Goal: Task Accomplishment & Management: Manage account settings

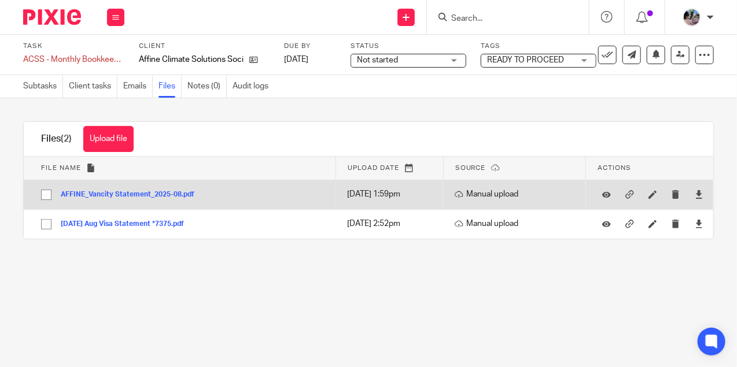
click at [163, 193] on button "AFFINE_Vancity Statement_2025-08.pdf" at bounding box center [132, 195] width 142 height 8
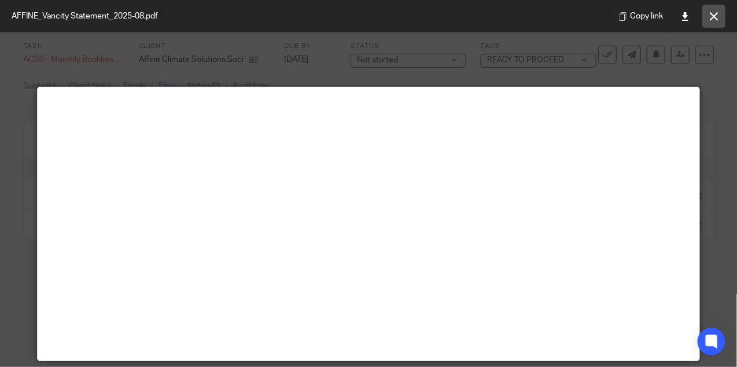
click at [714, 12] on icon at bounding box center [714, 16] width 9 height 9
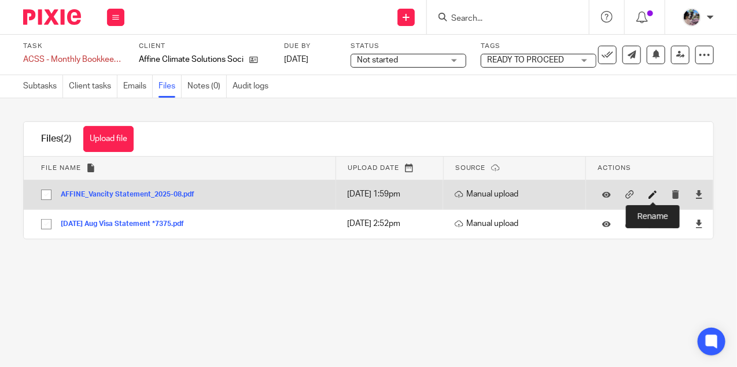
click at [654, 196] on icon at bounding box center [653, 194] width 9 height 9
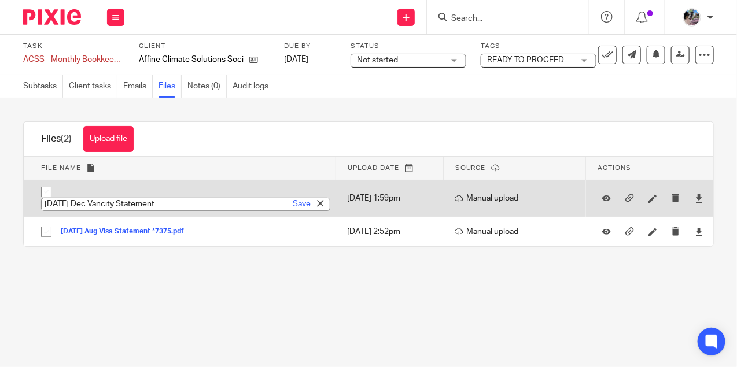
click at [103, 201] on input "2023-12-31 Dec Vancity Statement" at bounding box center [185, 204] width 289 height 13
click at [135, 203] on input "2025-08-31 Dec Vancity Statement" at bounding box center [185, 204] width 289 height 13
type input "2025-08-31 Aug Vancity Statement"
click at [301, 201] on link "Save" at bounding box center [302, 204] width 18 height 12
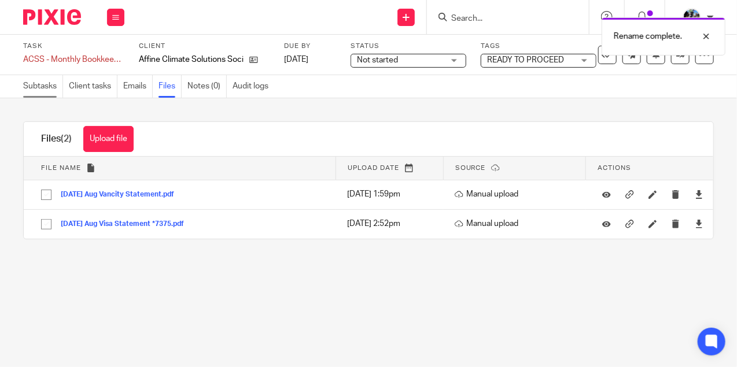
click at [37, 86] on link "Subtasks" at bounding box center [43, 86] width 40 height 23
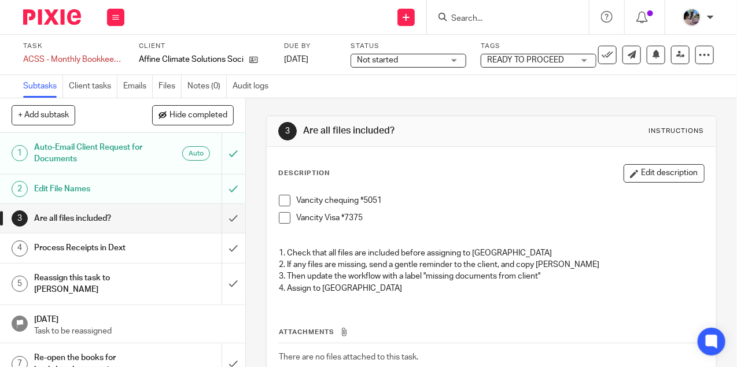
click at [384, 60] on span "Not started" at bounding box center [377, 60] width 41 height 8
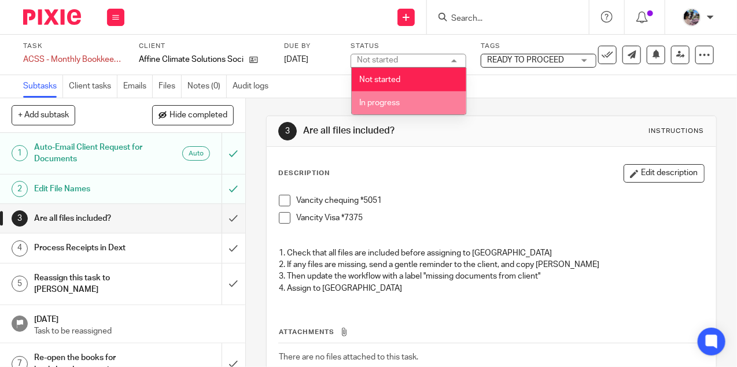
click at [383, 100] on span "In progress" at bounding box center [379, 103] width 40 height 8
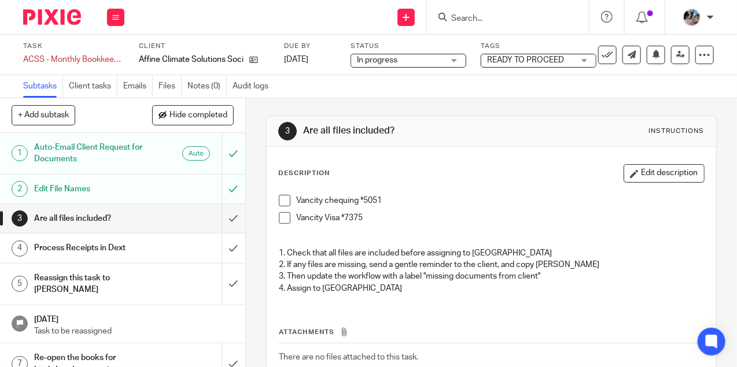
click at [426, 113] on div "3 Are all files included? Instructions Description Edit description Vancity che…" at bounding box center [491, 270] width 451 height 345
click at [235, 218] on input "submit" at bounding box center [122, 218] width 245 height 29
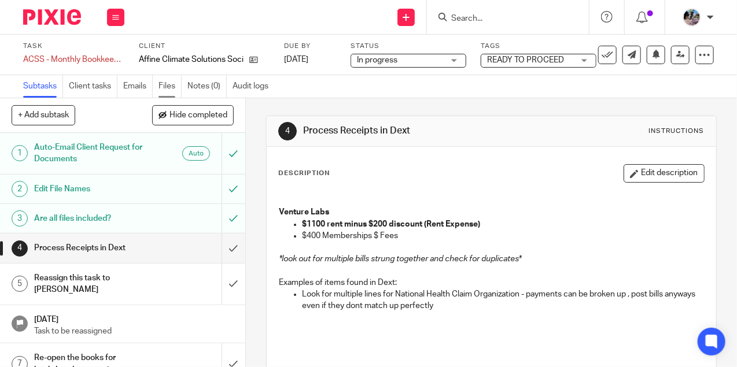
click at [166, 89] on link "Files" at bounding box center [170, 86] width 23 height 23
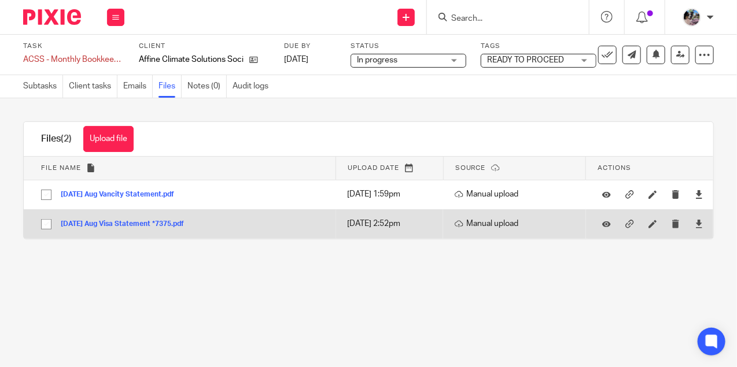
click at [149, 220] on button "2025-08-21 Aug Visa Statement *7375.pdf" at bounding box center [127, 224] width 132 height 8
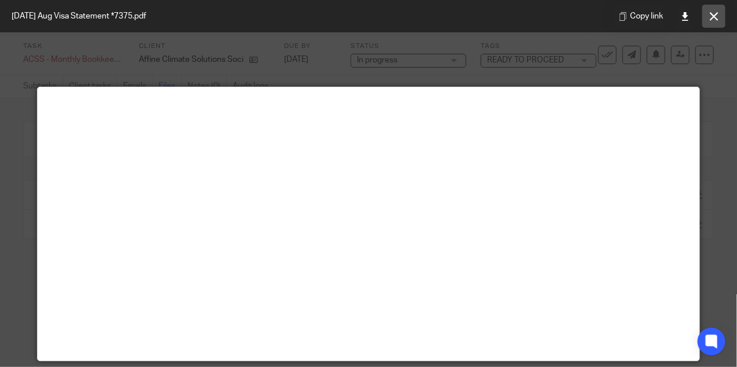
click at [710, 17] on icon at bounding box center [714, 16] width 9 height 9
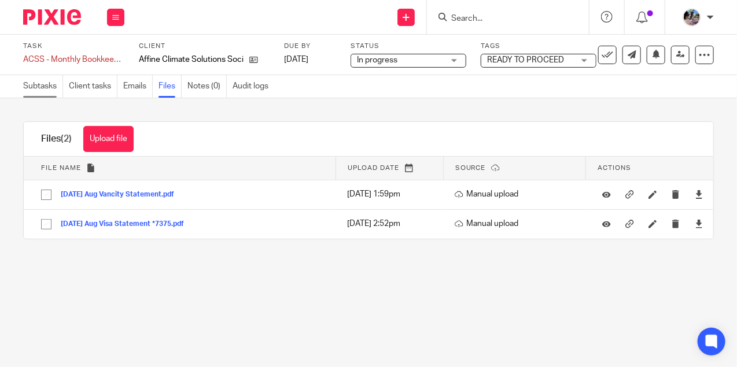
click at [49, 85] on link "Subtasks" at bounding box center [43, 86] width 40 height 23
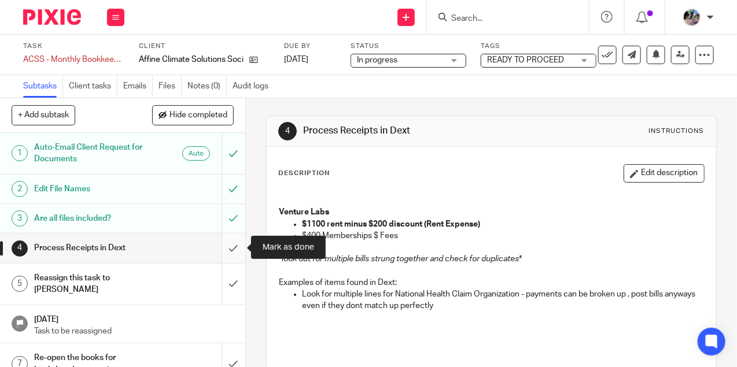
click at [235, 252] on input "submit" at bounding box center [122, 248] width 245 height 29
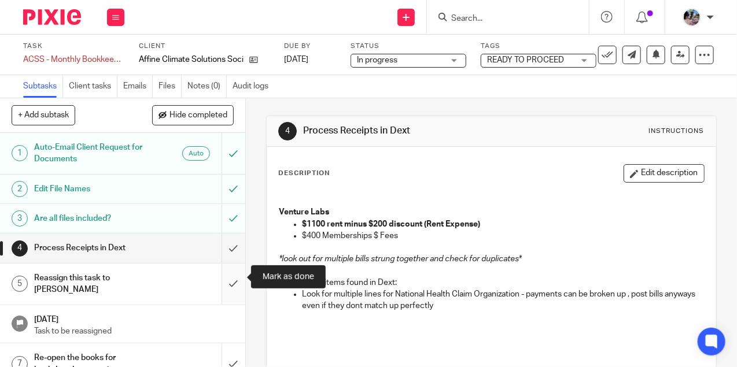
click at [234, 278] on input "submit" at bounding box center [122, 284] width 245 height 41
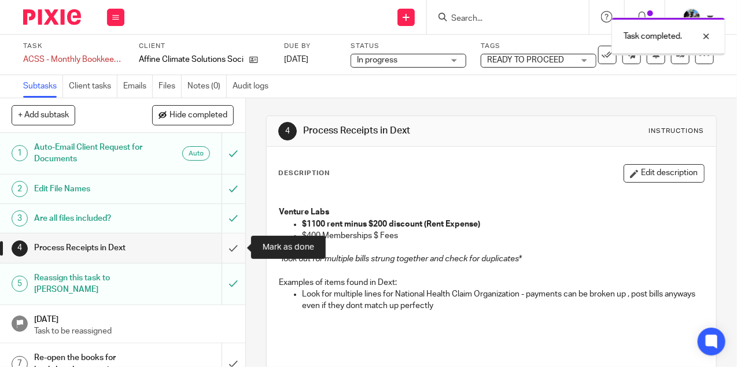
click at [233, 244] on input "submit" at bounding box center [122, 248] width 245 height 29
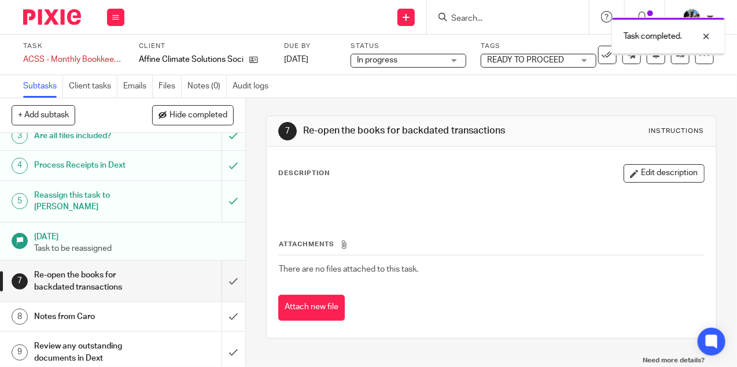
scroll to position [89, 0]
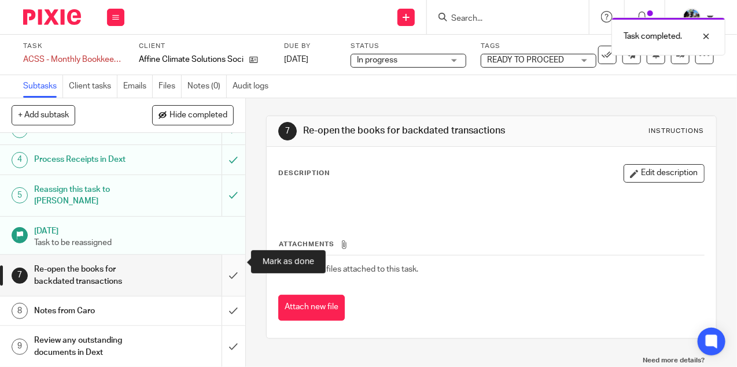
click at [231, 263] on input "submit" at bounding box center [122, 275] width 245 height 41
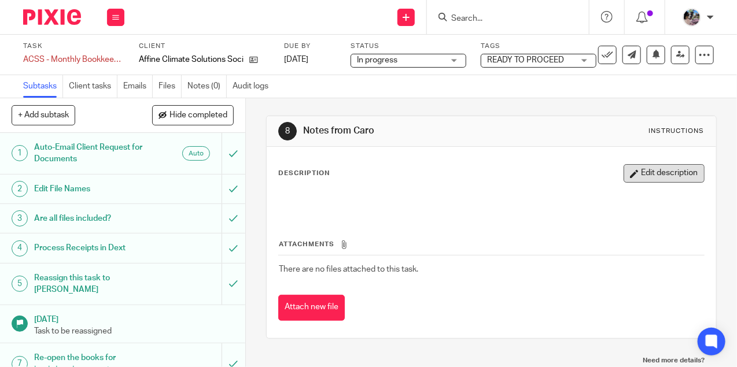
click at [669, 170] on button "Edit description" at bounding box center [664, 173] width 81 height 19
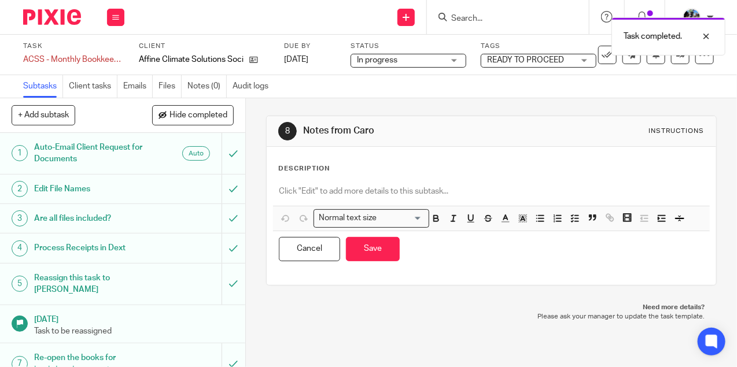
click at [470, 180] on div at bounding box center [491, 193] width 437 height 26
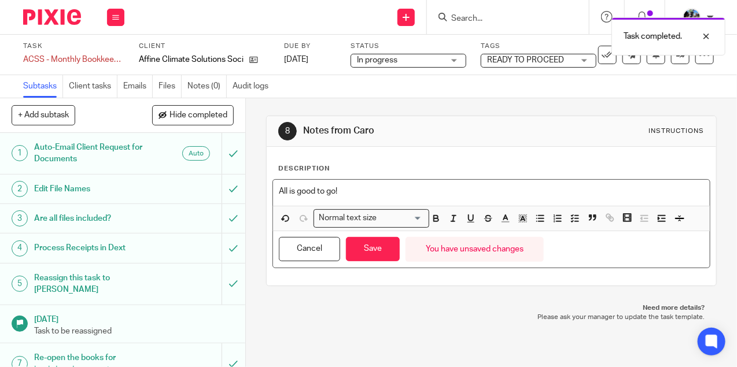
click at [324, 190] on p "All is good to go!" at bounding box center [491, 192] width 425 height 12
click at [373, 192] on p "All is good to go!" at bounding box center [491, 192] width 425 height 12
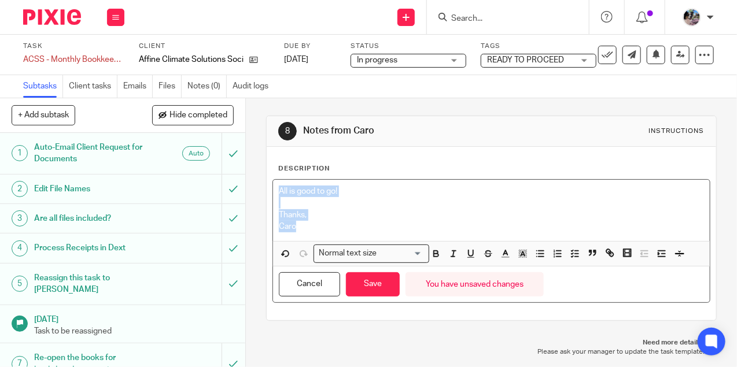
drag, startPoint x: 300, startPoint y: 230, endPoint x: 266, endPoint y: 186, distance: 55.3
click at [266, 186] on div "8 Notes from Caro Instructions Description All is good to go! Thanks, Caro Norm…" at bounding box center [491, 218] width 451 height 205
click at [521, 252] on icon "button" at bounding box center [523, 254] width 10 height 10
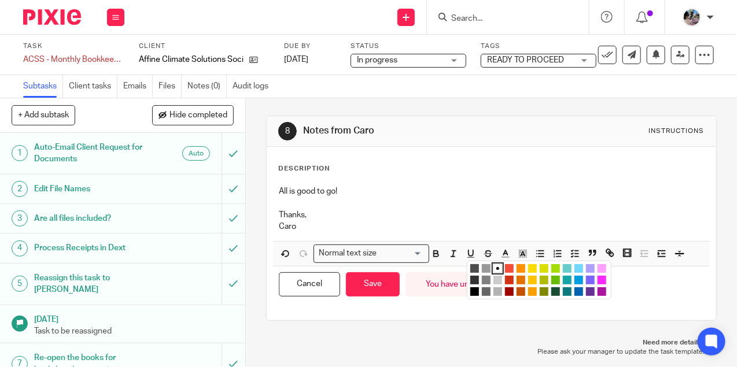
click at [579, 267] on li "color:#73D8FF" at bounding box center [579, 268] width 9 height 9
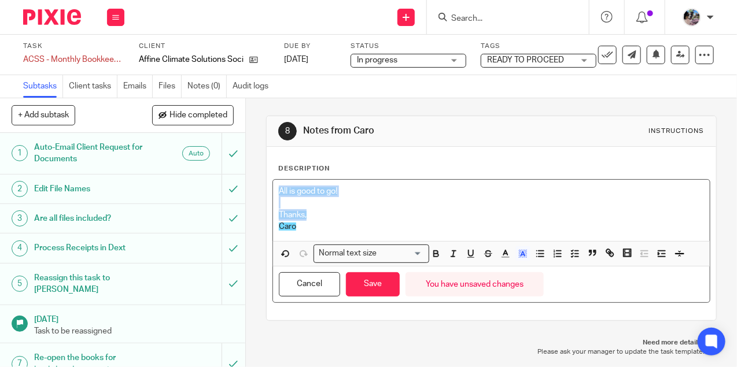
click at [400, 207] on p at bounding box center [491, 203] width 425 height 12
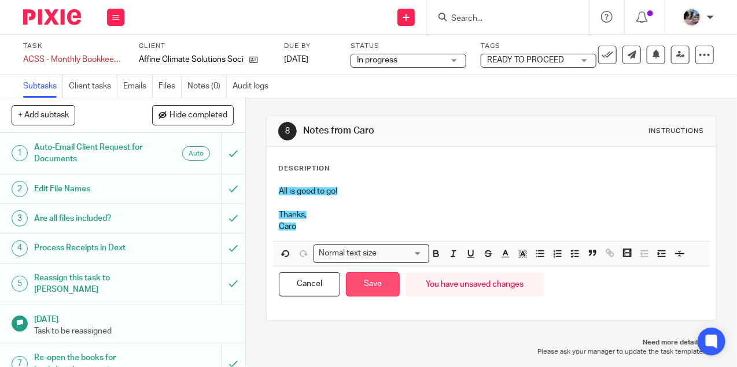
click at [376, 279] on button "Save" at bounding box center [373, 285] width 54 height 25
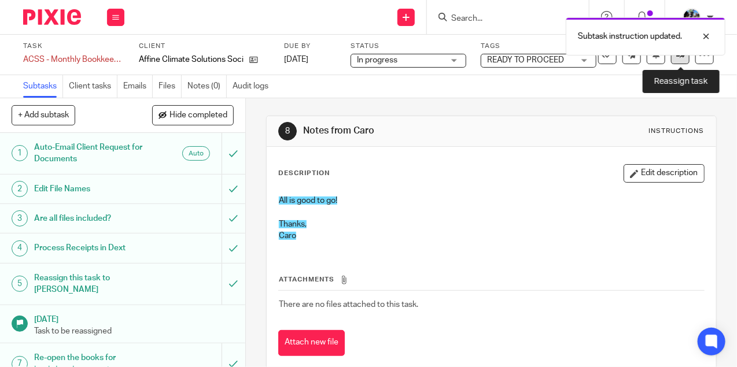
click at [680, 57] on icon at bounding box center [680, 54] width 9 height 9
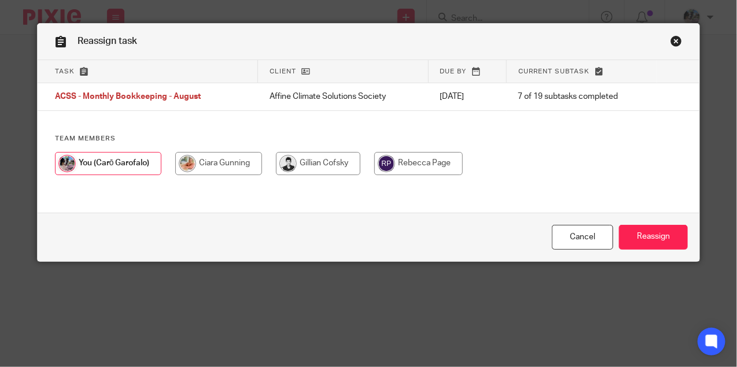
click at [234, 158] on input "radio" at bounding box center [218, 163] width 87 height 23
radio input "true"
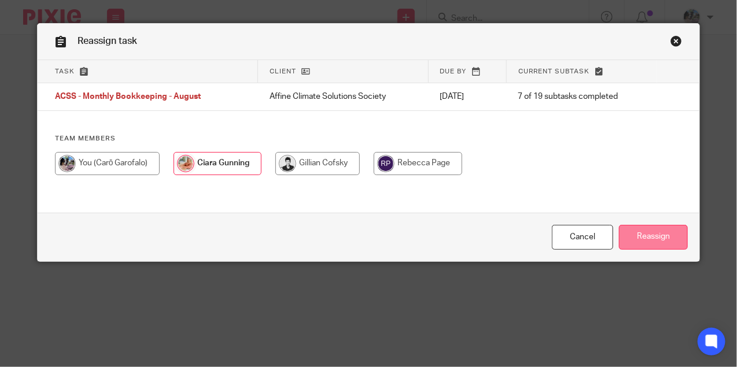
click at [671, 242] on input "Reassign" at bounding box center [653, 237] width 69 height 25
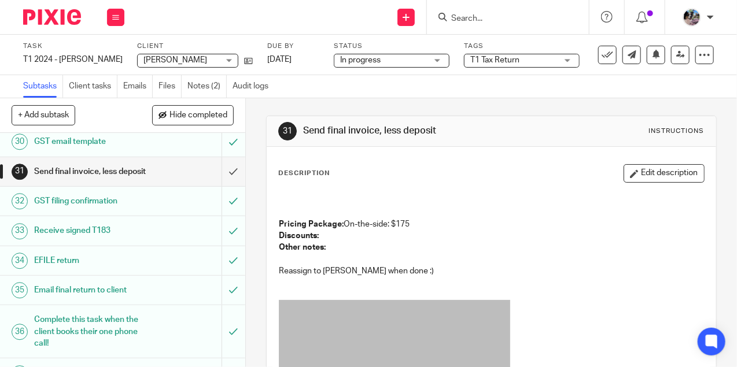
scroll to position [1063, 0]
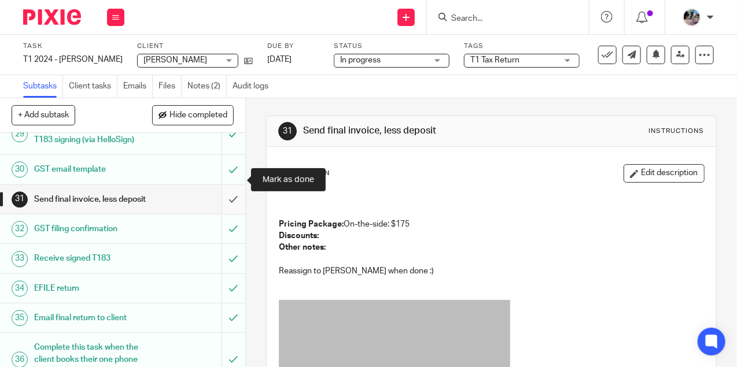
click at [231, 185] on input "submit" at bounding box center [122, 199] width 245 height 29
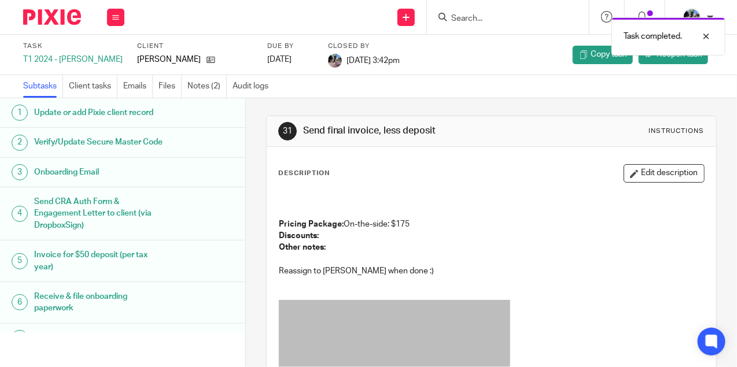
click at [486, 16] on div "Task completed." at bounding box center [547, 34] width 357 height 44
click at [480, 22] on div "Task completed." at bounding box center [547, 34] width 357 height 44
click at [708, 35] on div at bounding box center [697, 37] width 31 height 14
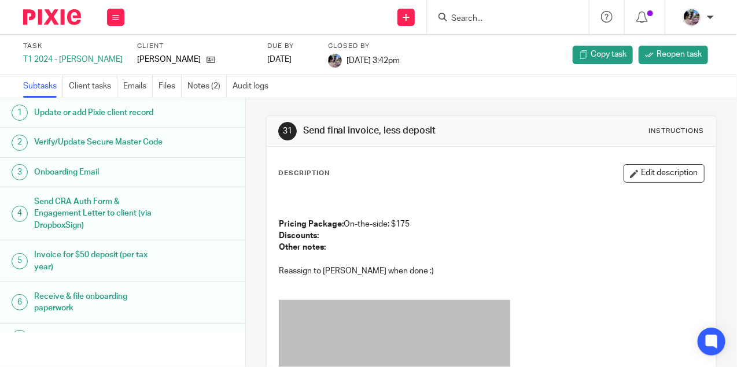
click at [486, 18] on input "Search" at bounding box center [502, 19] width 104 height 10
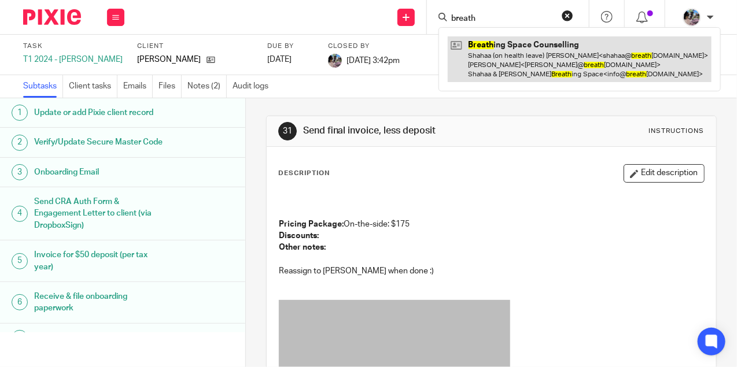
type input "breath"
click at [495, 59] on link at bounding box center [580, 59] width 264 height 46
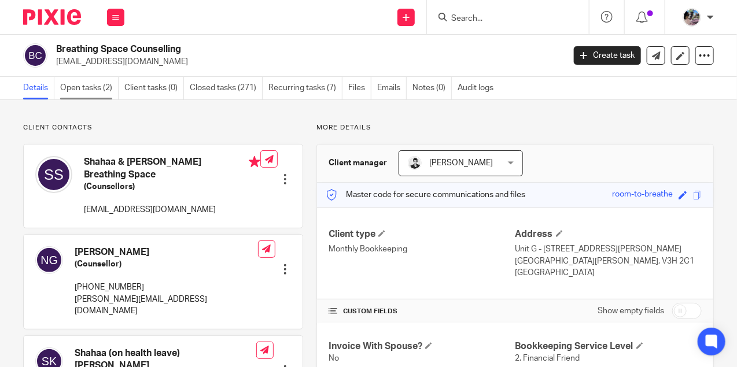
click at [82, 87] on link "Open tasks (2)" at bounding box center [89, 88] width 58 height 23
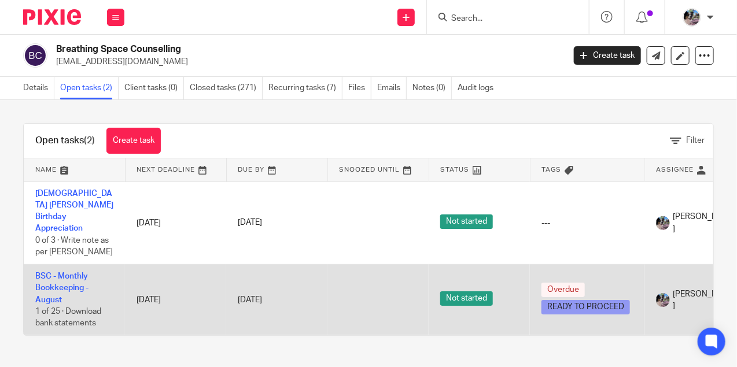
click at [58, 270] on td "BSC - Monthly Bookkeeping - [DATE] of 25 · Download bank statements" at bounding box center [74, 299] width 101 height 71
click at [62, 274] on link "BSC - Monthly Bookkeeping - August" at bounding box center [61, 289] width 53 height 32
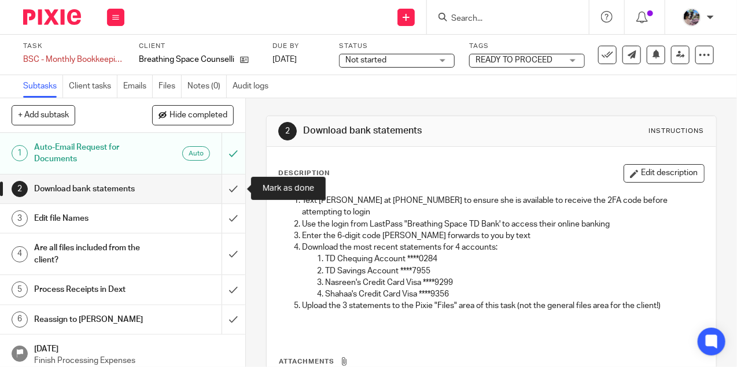
click at [230, 194] on input "submit" at bounding box center [122, 189] width 245 height 29
click at [165, 85] on link "Files" at bounding box center [170, 86] width 23 height 23
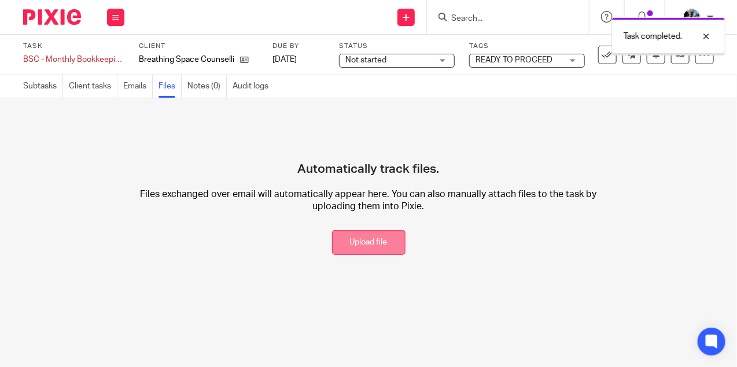
click at [368, 241] on button "Upload file" at bounding box center [368, 242] width 73 height 25
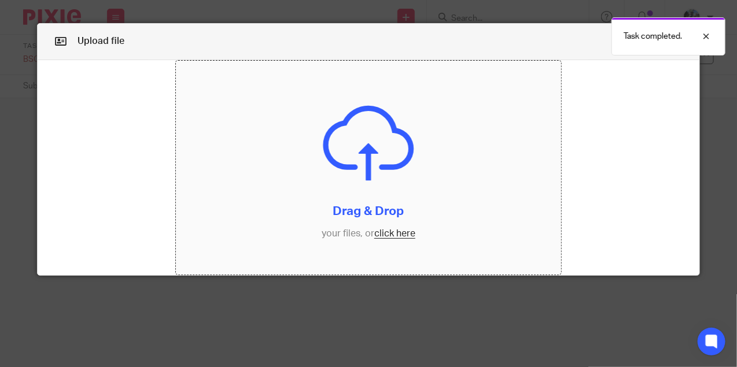
click at [384, 234] on input "file" at bounding box center [368, 168] width 385 height 215
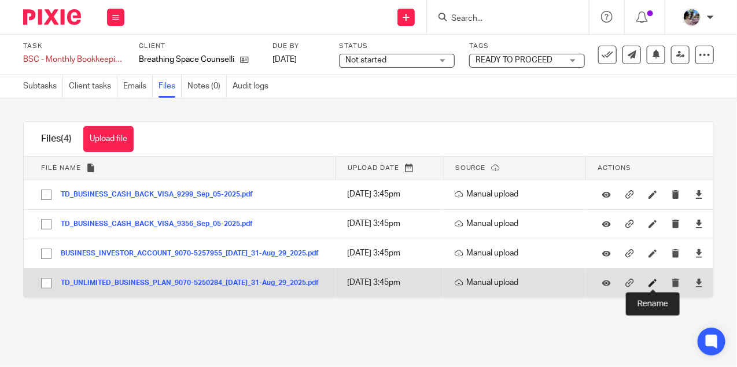
click at [652, 283] on icon at bounding box center [653, 283] width 9 height 9
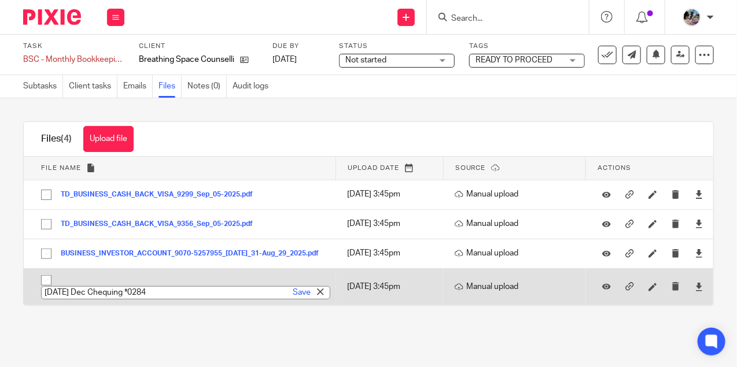
click at [121, 290] on input "2023-12-30 Dec Chequing *0284" at bounding box center [185, 292] width 289 height 13
click at [112, 290] on input "2023-12-30 Aug Chequing *0284" at bounding box center [185, 292] width 289 height 13
click at [101, 288] on input "2023-12-31 Aug Chequing *0284" at bounding box center [185, 292] width 289 height 13
click at [88, 289] on input "2023-08-31 Aug Chequing *0284" at bounding box center [185, 292] width 289 height 13
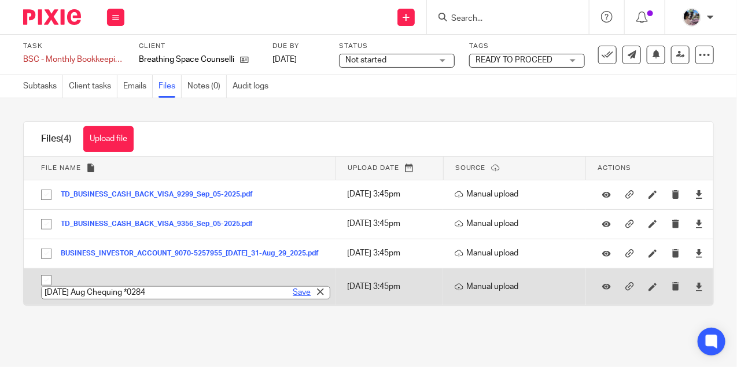
type input "2025-08-31 Aug Chequing *0284"
click at [302, 291] on link "Save" at bounding box center [302, 293] width 18 height 12
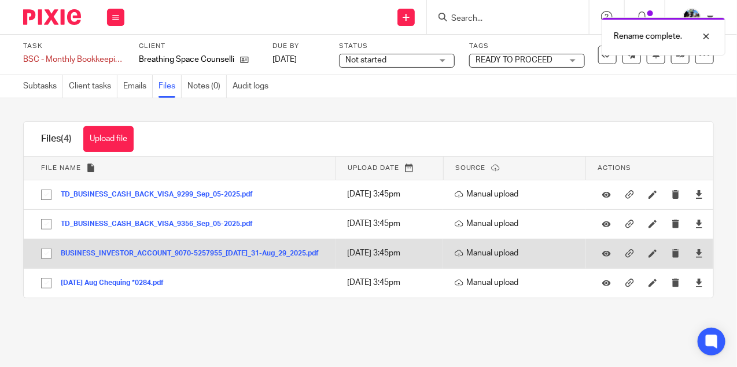
click at [255, 255] on button "BUSINESS_INVESTOR_ACCOUNT_9070-5257955_Jul_31-Aug_29_2025.pdf" at bounding box center [194, 254] width 267 height 8
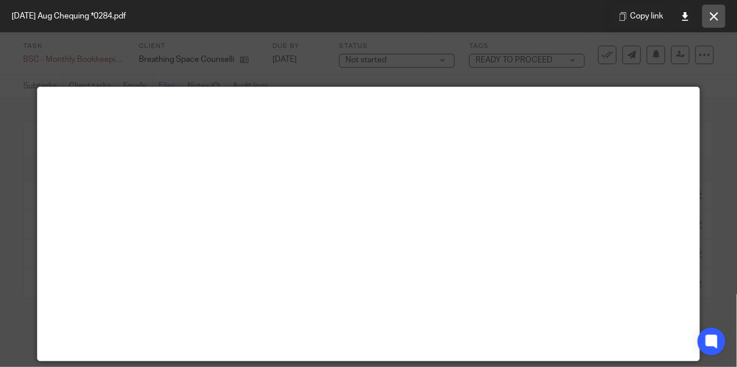
click at [710, 18] on icon at bounding box center [714, 16] width 9 height 9
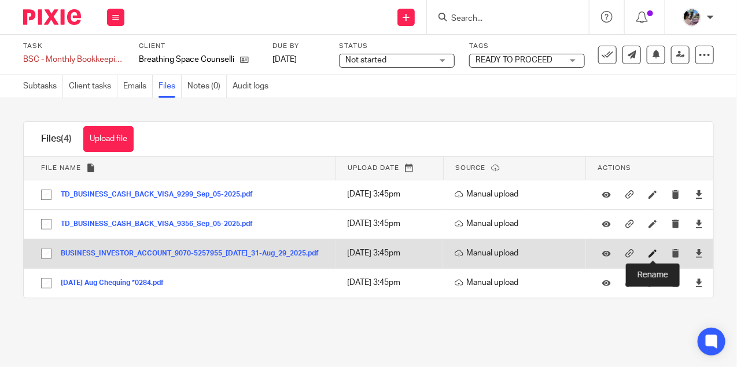
click at [654, 255] on icon at bounding box center [653, 253] width 9 height 9
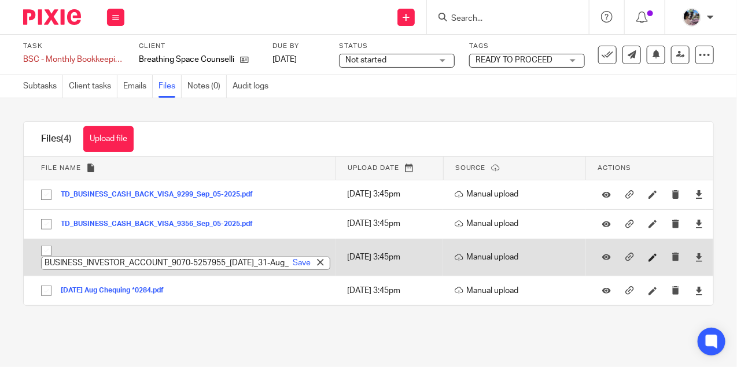
paste input "usiness Savings Acct *795"
click at [45, 260] on input "Business Savings Acct *7955" at bounding box center [185, 263] width 289 height 13
click at [120, 260] on input "2025-08-29 Aug Business Savings Acct *7955" at bounding box center [185, 263] width 289 height 13
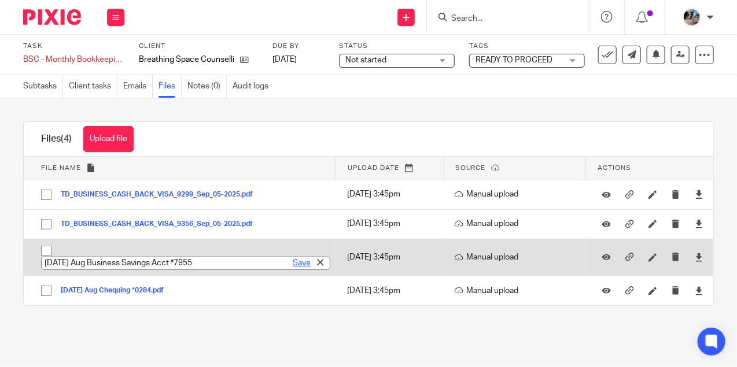
type input "2025-08-29 Aug Business Savings Acct *7955"
click at [295, 264] on link "Save" at bounding box center [302, 263] width 18 height 12
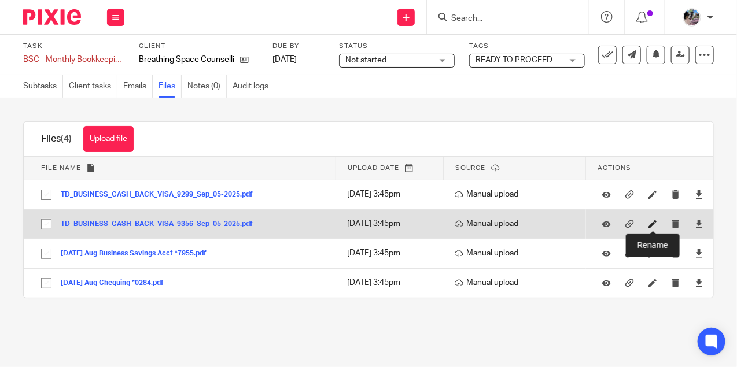
click at [651, 224] on icon at bounding box center [653, 224] width 9 height 9
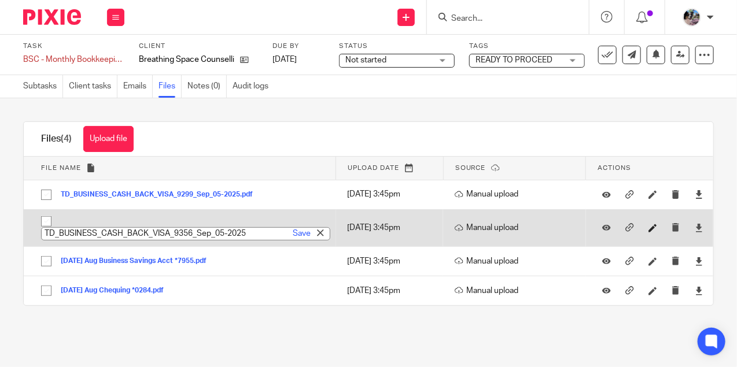
paste input "2023-01-05 Dec Visa *9356"
click at [127, 234] on input "2023-01-05 Dec Visa *9356" at bounding box center [185, 233] width 289 height 13
click at [89, 232] on input "2023-01-05 Aug Visa *9356" at bounding box center [185, 233] width 289 height 13
type input "2025-08-05 Aug Visa *9356"
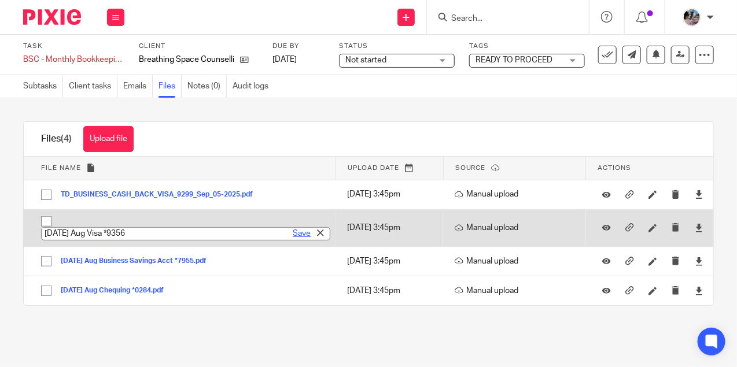
click at [297, 233] on link "Save" at bounding box center [302, 234] width 18 height 12
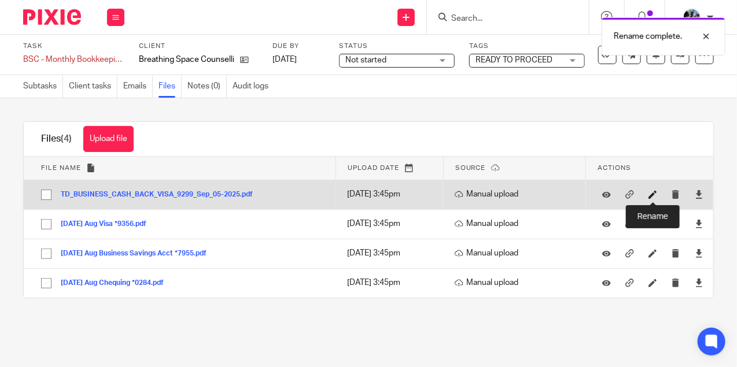
click at [652, 198] on icon at bounding box center [653, 194] width 9 height 9
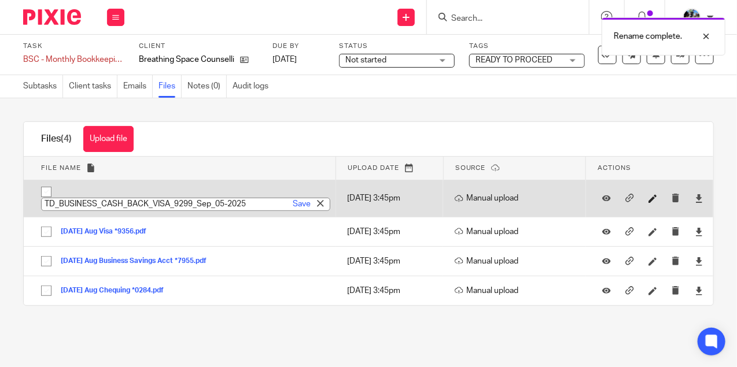
paste input "2023-01-05 Dec Visa *9299"
click at [100, 200] on input "2023-01-05 Dec Visa *9299" at bounding box center [185, 204] width 289 height 13
click at [86, 203] on input "2023-09-05 Dec Visa *9299" at bounding box center [185, 204] width 289 height 13
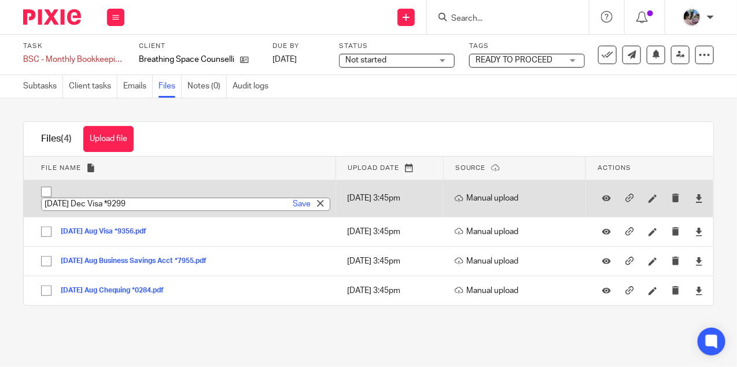
click at [123, 201] on input "2025-09-05 Dec Visa *9299" at bounding box center [185, 204] width 289 height 13
type input "2025-09-05 Aug Visa *9299"
click at [296, 205] on link "Save" at bounding box center [302, 204] width 18 height 12
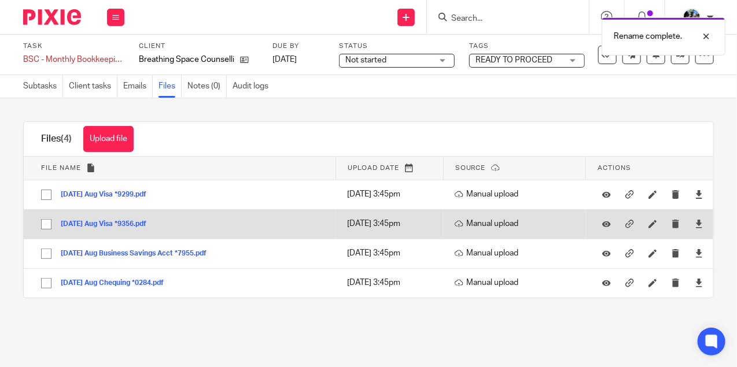
click at [139, 224] on button "2025-08-05 Aug Visa *9356.pdf" at bounding box center [108, 224] width 94 height 8
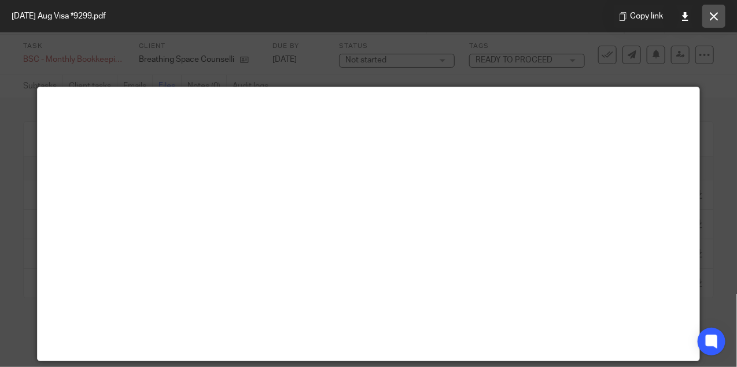
click at [712, 19] on icon at bounding box center [714, 16] width 9 height 9
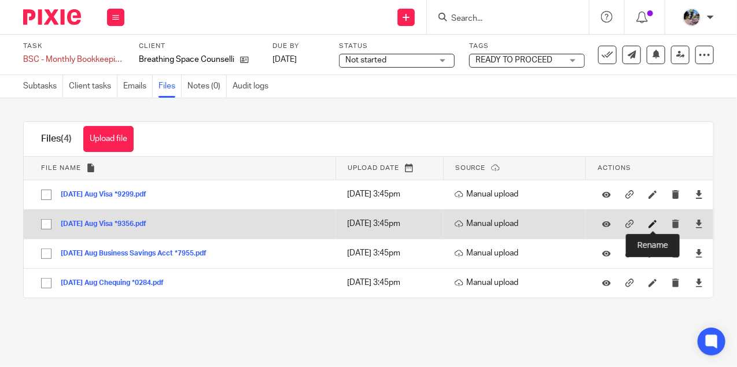
click at [654, 222] on icon at bounding box center [653, 224] width 9 height 9
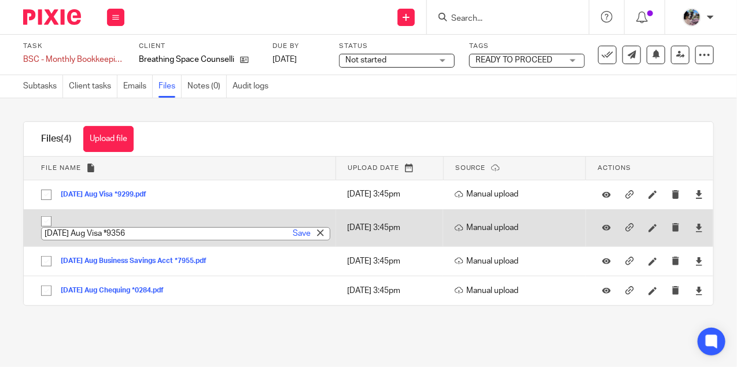
click at [75, 234] on input "2025-08-05 Aug Visa *9356" at bounding box center [185, 233] width 289 height 13
type input "2025-09-05 Aug Visa *9356"
click at [297, 233] on link "Save" at bounding box center [302, 234] width 18 height 12
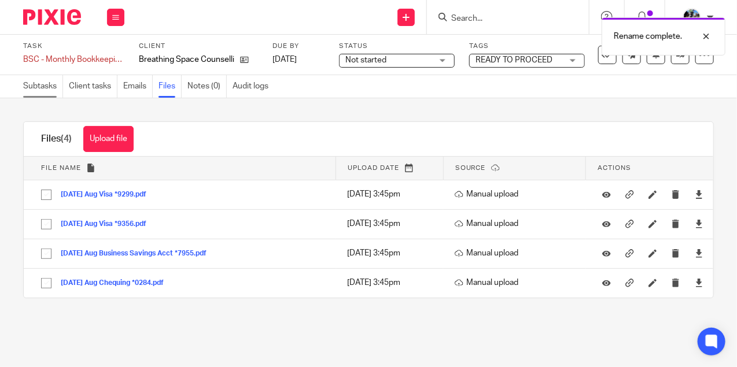
click at [39, 90] on link "Subtasks" at bounding box center [43, 86] width 40 height 23
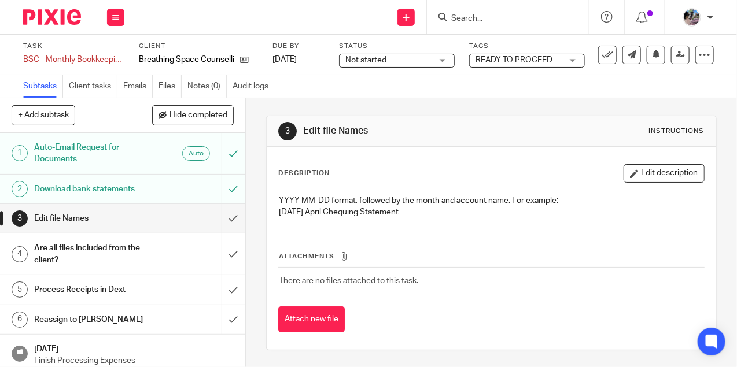
click at [381, 58] on span "Not started" at bounding box center [365, 60] width 41 height 8
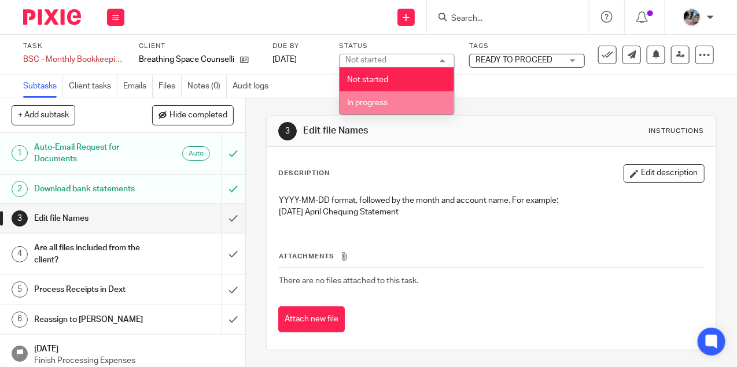
click at [381, 101] on span "In progress" at bounding box center [367, 103] width 40 height 8
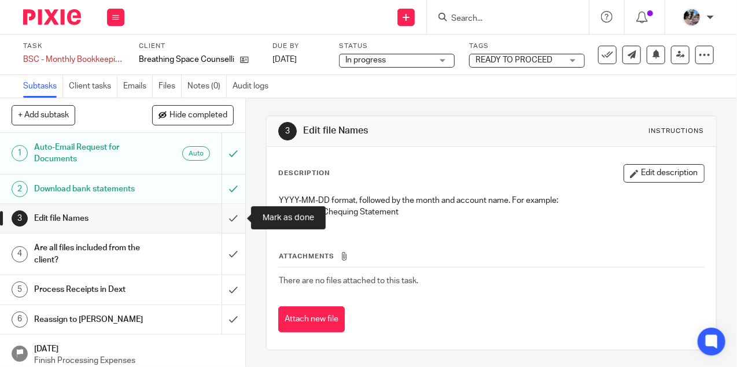
click at [230, 215] on input "submit" at bounding box center [122, 218] width 245 height 29
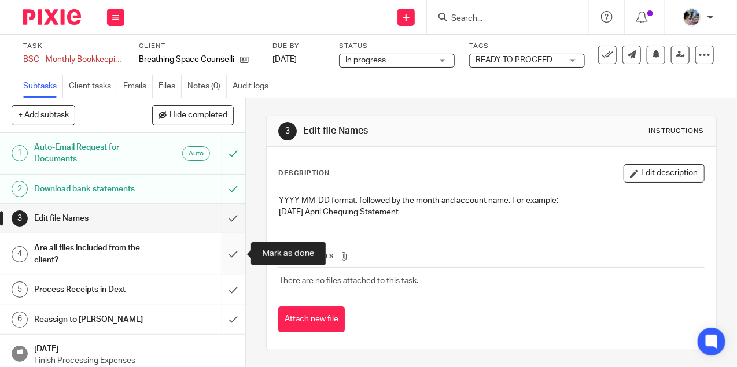
click at [233, 256] on input "submit" at bounding box center [122, 254] width 245 height 41
